Goal: Information Seeking & Learning: Learn about a topic

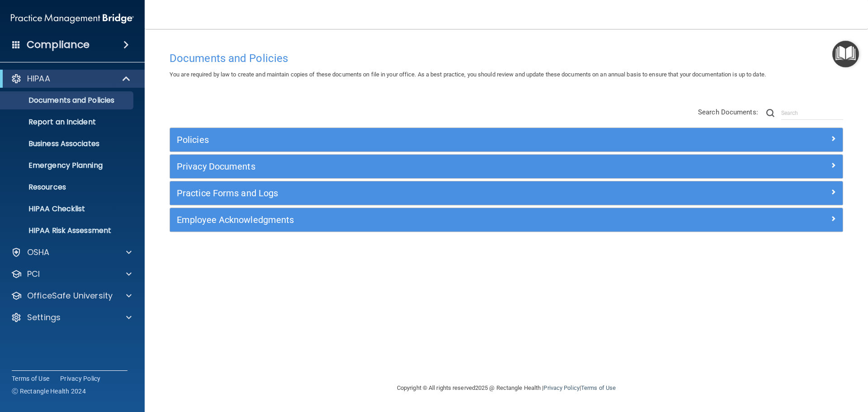
drag, startPoint x: 681, startPoint y: 358, endPoint x: 362, endPoint y: 210, distance: 352.4
click at [681, 358] on div "Documents and Policies You are required by law to create and maintain copies of…" at bounding box center [506, 214] width 687 height 335
click at [117, 72] on div "HIPAA" at bounding box center [72, 79] width 145 height 18
click at [123, 74] on span at bounding box center [127, 78] width 8 height 11
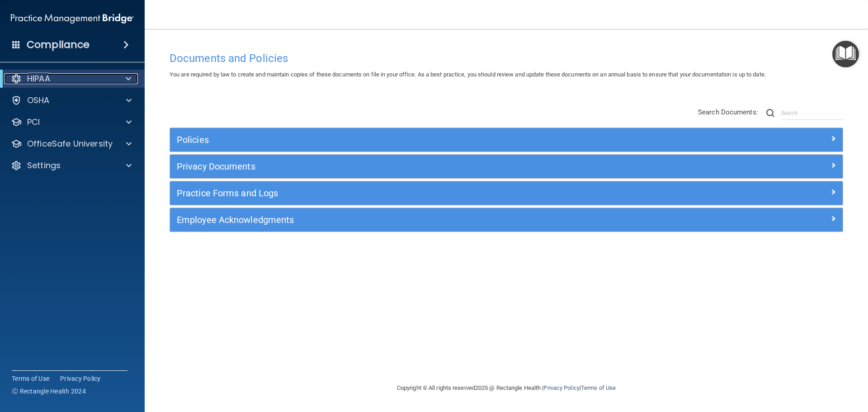
click at [85, 81] on div "HIPAA" at bounding box center [60, 78] width 112 height 11
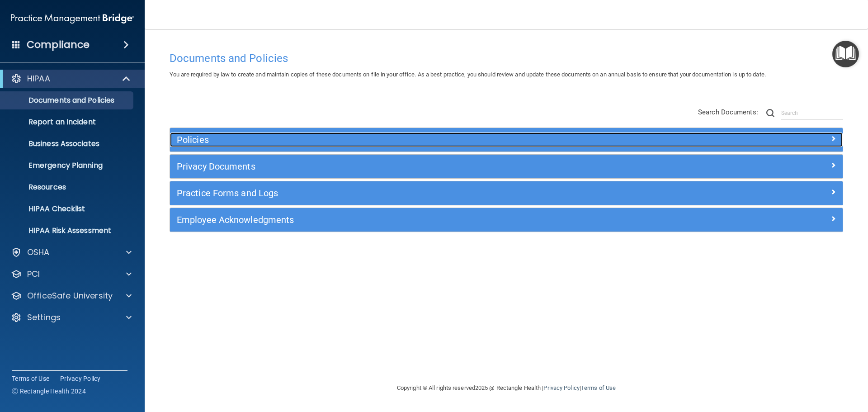
click at [351, 139] on h5 "Policies" at bounding box center [422, 140] width 491 height 10
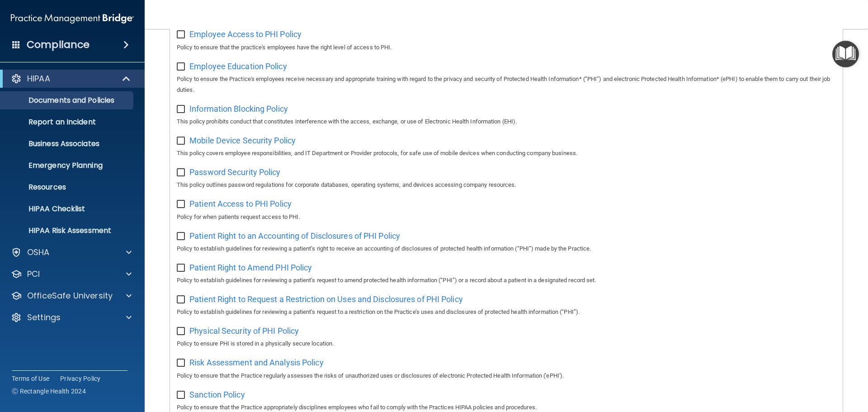
scroll to position [226, 0]
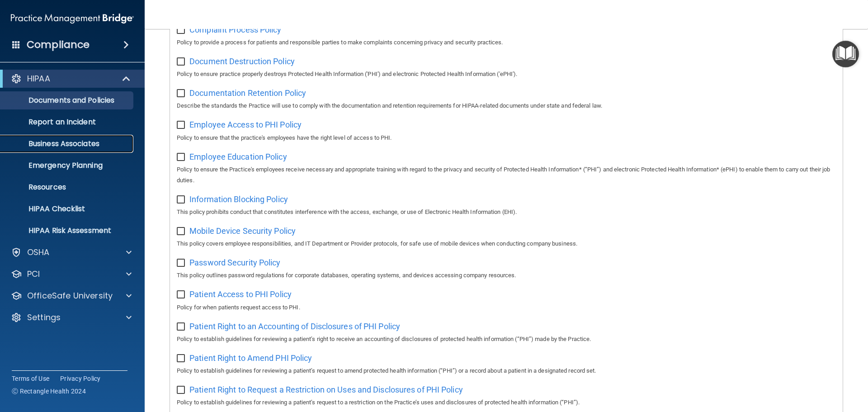
click at [77, 135] on link "Business Associates" at bounding box center [62, 144] width 142 height 18
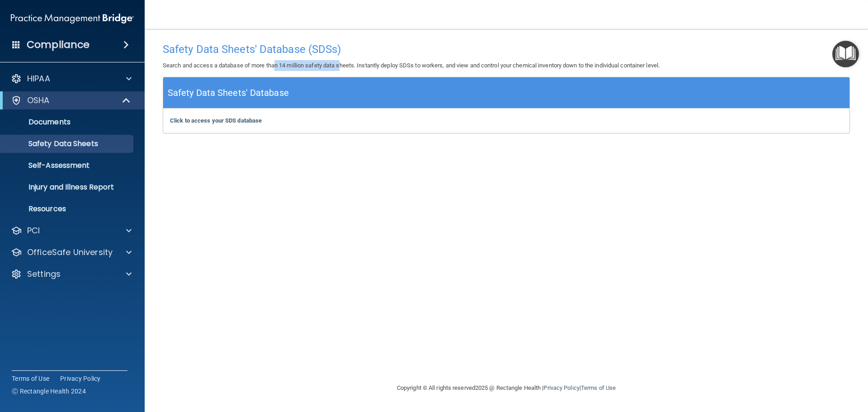
drag, startPoint x: 276, startPoint y: 62, endPoint x: 344, endPoint y: 64, distance: 67.4
click at [344, 64] on p "Search and access a database of more than 14 million safety data sheets. Instan…" at bounding box center [506, 65] width 687 height 11
click at [73, 256] on p "OfficeSafe University" at bounding box center [69, 252] width 85 height 11
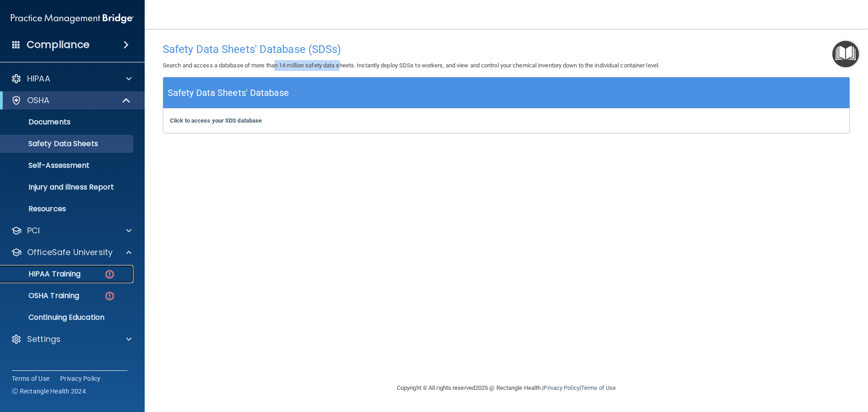
click at [67, 276] on p "HIPAA Training" at bounding box center [43, 273] width 75 height 9
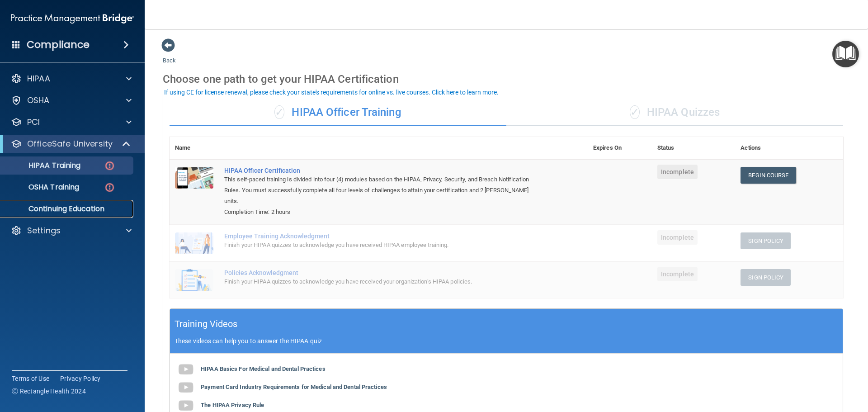
click at [54, 206] on p "Continuing Education" at bounding box center [67, 208] width 123 height 9
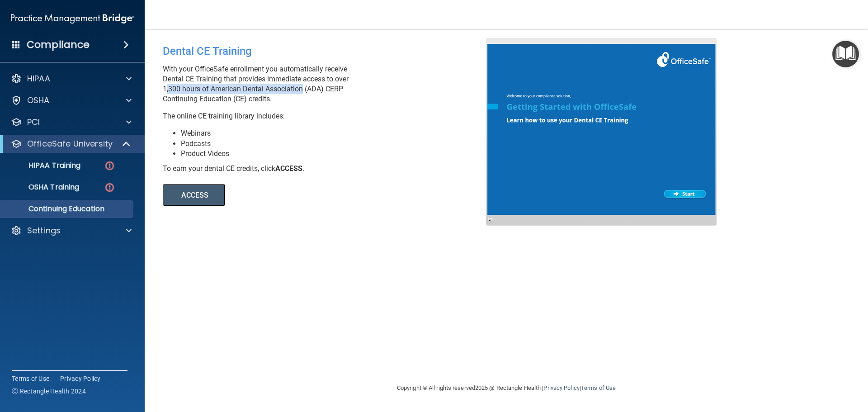
drag, startPoint x: 162, startPoint y: 88, endPoint x: 299, endPoint y: 92, distance: 137.5
click at [299, 92] on div "Dental CE Training With your OfficeSafe enrollment you automatically receive De…" at bounding box center [328, 122] width 344 height 168
click at [101, 234] on div "Settings" at bounding box center [60, 230] width 112 height 11
click at [60, 274] on p "My Users" at bounding box center [67, 273] width 123 height 9
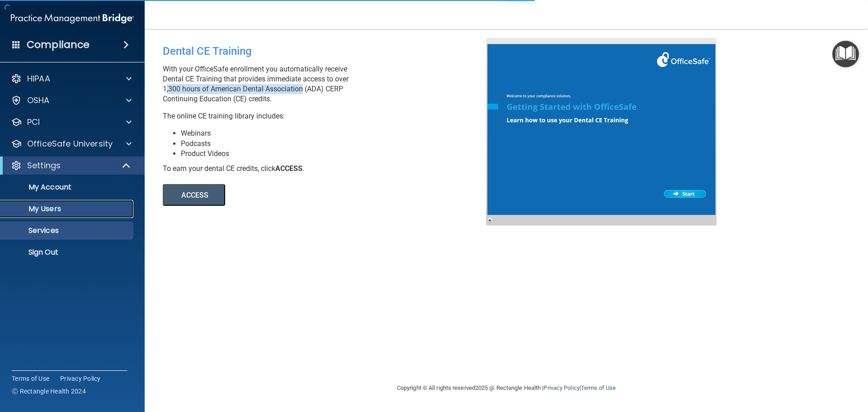
select select "20"
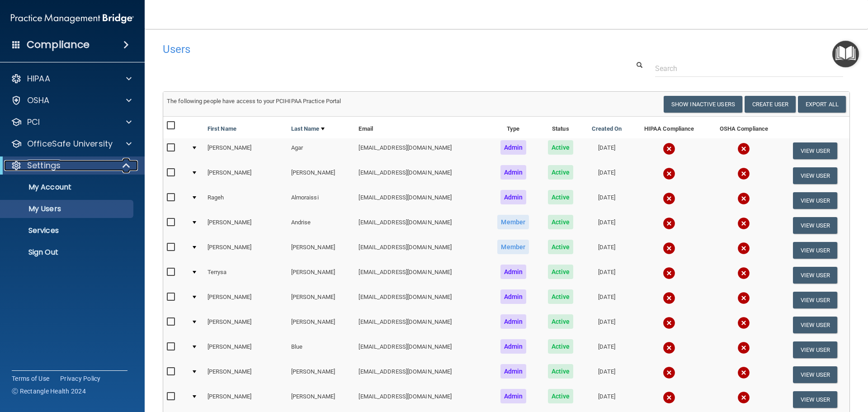
click at [122, 163] on div at bounding box center [127, 165] width 22 height 11
